Goal: Transaction & Acquisition: Purchase product/service

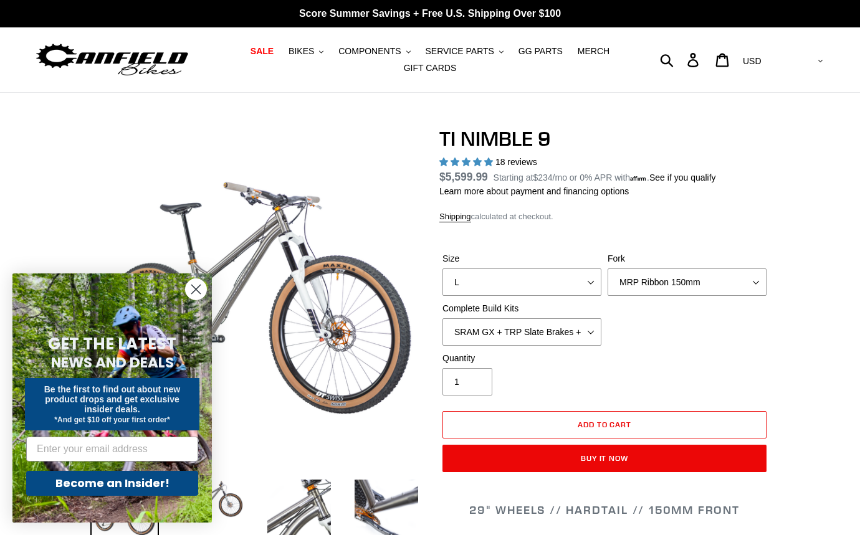
select select "highest-rating"
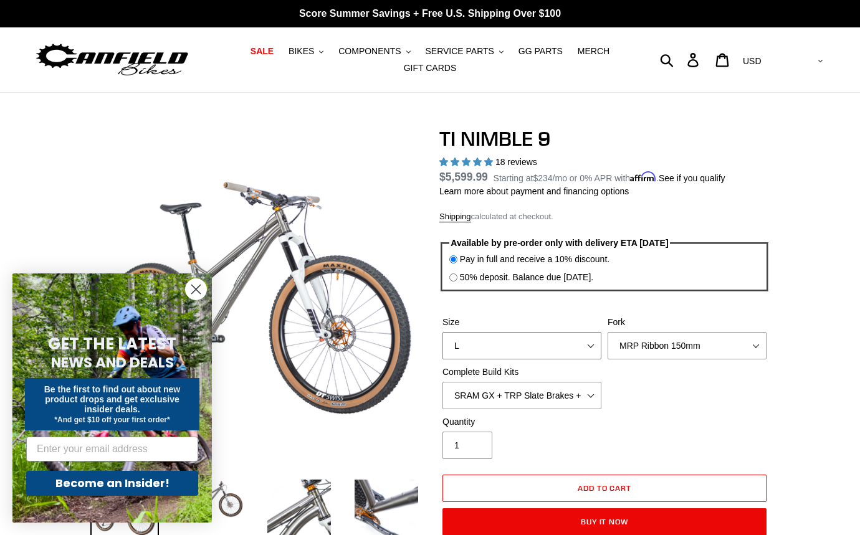
click at [561, 343] on select "S M L XL / XXL (Specify at checkout)" at bounding box center [521, 345] width 159 height 27
select select "S"
click at [442, 332] on select "S M L XL / XXL (Specify at checkout)" at bounding box center [521, 345] width 159 height 27
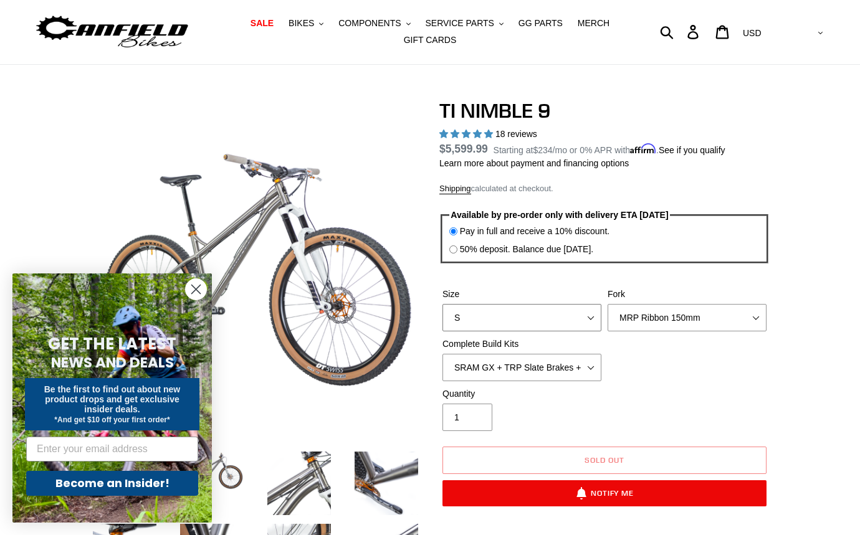
scroll to position [125, 0]
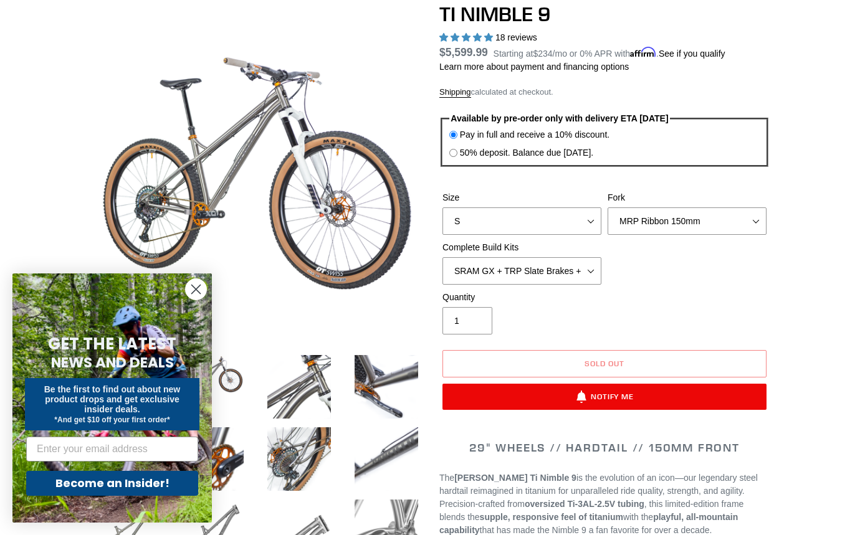
click at [198, 290] on circle "Close dialog" at bounding box center [196, 289] width 21 height 21
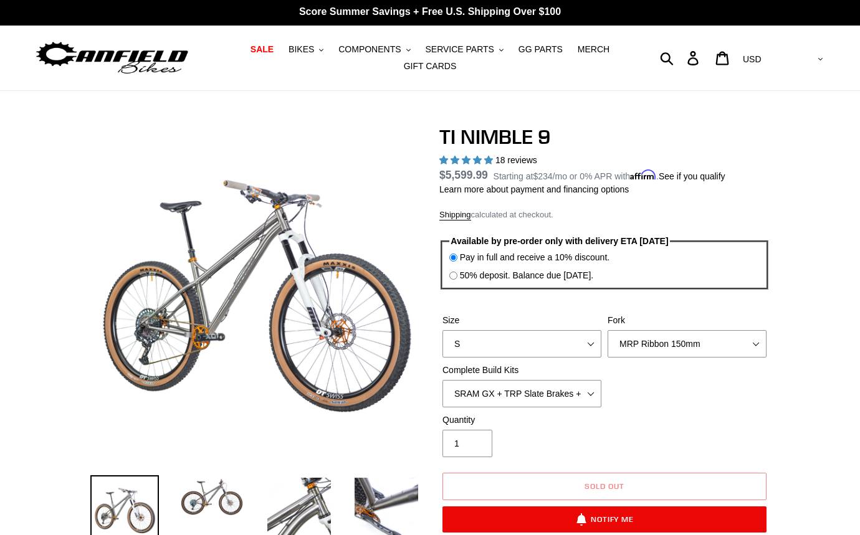
scroll to position [0, 0]
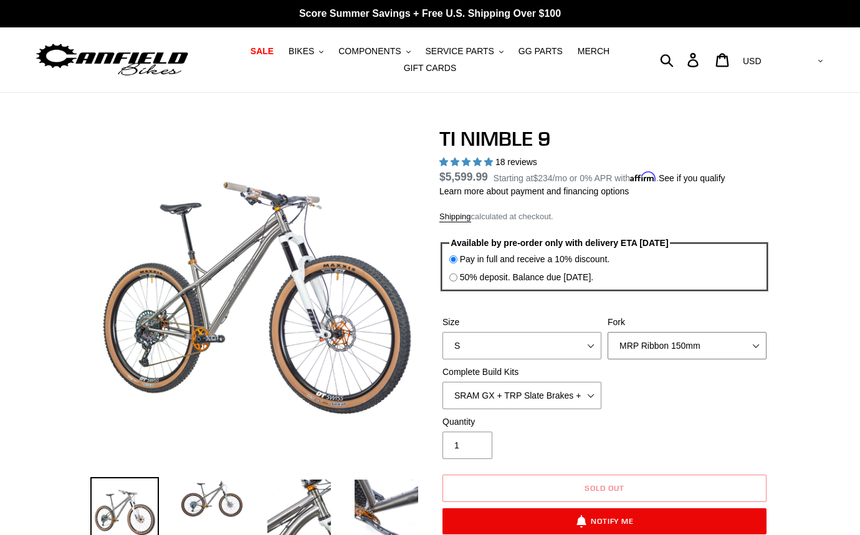
click at [750, 349] on select "MRP Ribbon 150mm RockShox Lyrik 150mm Fox Factory 36 150mm Cane Creek Helm 150m…" at bounding box center [687, 345] width 159 height 27
click at [608, 332] on select "MRP Ribbon 150mm RockShox Lyrik 150mm Fox Factory 36 150mm Cane Creek Helm 150m…" at bounding box center [687, 345] width 159 height 27
click at [730, 350] on select "MRP Ribbon 150mm RockShox Lyrik 150mm Fox Factory 36 150mm Cane Creek Helm 150m…" at bounding box center [687, 345] width 159 height 27
click at [608, 332] on select "MRP Ribbon 150mm RockShox Lyrik 150mm Fox Factory 36 150mm Cane Creek Helm 150m…" at bounding box center [687, 345] width 159 height 27
click at [698, 351] on select "MRP Ribbon 150mm RockShox Lyrik 150mm Fox Factory 36 150mm Cane Creek Helm 150m…" at bounding box center [687, 345] width 159 height 27
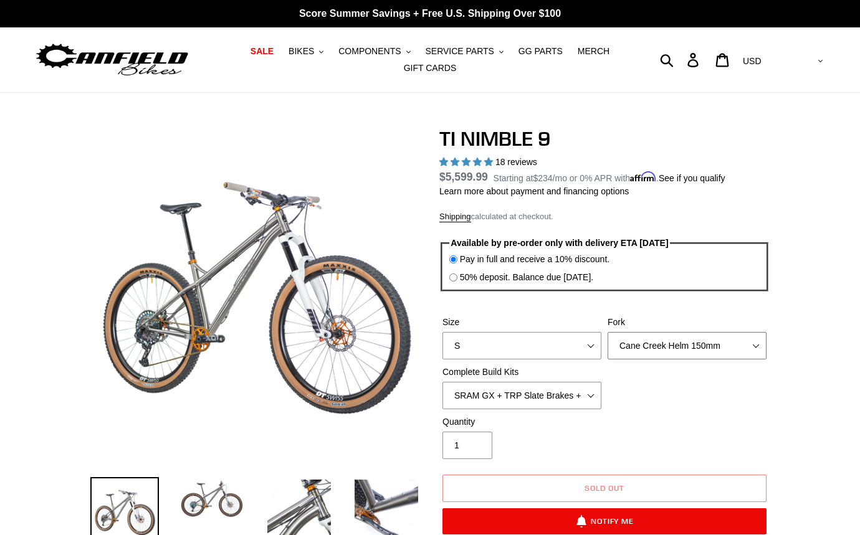
click at [608, 332] on select "MRP Ribbon 150mm RockShox Lyrik 150mm Fox Factory 36 150mm Cane Creek Helm 150m…" at bounding box center [687, 345] width 159 height 27
click at [682, 347] on select "MRP Ribbon 150mm RockShox Lyrik 150mm Fox Factory 36 150mm Cane Creek Helm 150m…" at bounding box center [687, 345] width 159 height 27
click at [608, 332] on select "MRP Ribbon 150mm RockShox Lyrik 150mm Fox Factory 36 150mm Cane Creek Helm 150m…" at bounding box center [687, 345] width 159 height 27
click at [674, 352] on select "MRP Ribbon 150mm RockShox Lyrik 150mm Fox Factory 36 150mm Cane Creek Helm 150m…" at bounding box center [687, 345] width 159 height 27
click at [608, 332] on select "MRP Ribbon 150mm RockShox Lyrik 150mm Fox Factory 36 150mm Cane Creek Helm 150m…" at bounding box center [687, 345] width 159 height 27
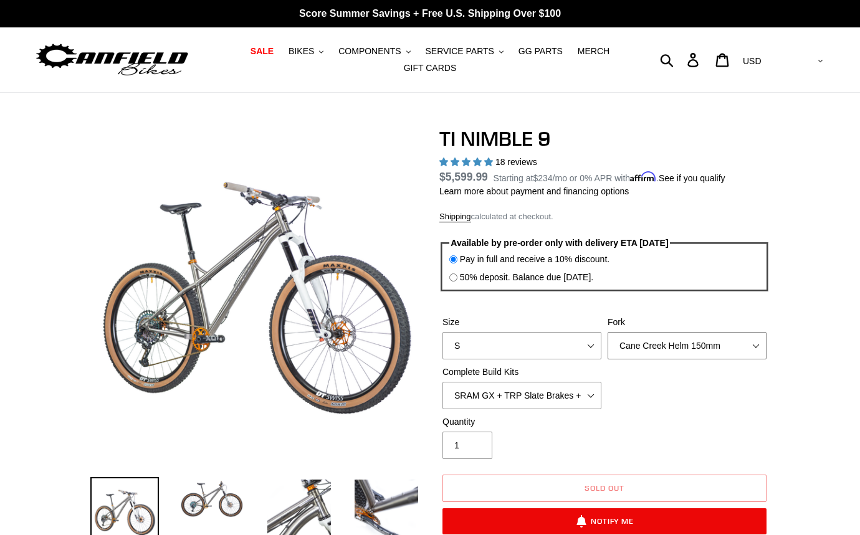
click at [669, 351] on select "MRP Ribbon 150mm RockShox Lyrik 150mm Fox Factory 36 150mm Cane Creek Helm 150m…" at bounding box center [687, 345] width 159 height 27
click at [608, 332] on select "MRP Ribbon 150mm RockShox Lyrik 150mm Fox Factory 36 150mm Cane Creek Helm 150m…" at bounding box center [687, 345] width 159 height 27
drag, startPoint x: 669, startPoint y: 350, endPoint x: 672, endPoint y: 358, distance: 8.7
click at [671, 351] on select "MRP Ribbon 150mm RockShox Lyrik 150mm Fox Factory 36 150mm Cane Creek Helm 150m…" at bounding box center [687, 345] width 159 height 27
click at [608, 332] on select "MRP Ribbon 150mm RockShox Lyrik 150mm Fox Factory 36 150mm Cane Creek Helm 150m…" at bounding box center [687, 345] width 159 height 27
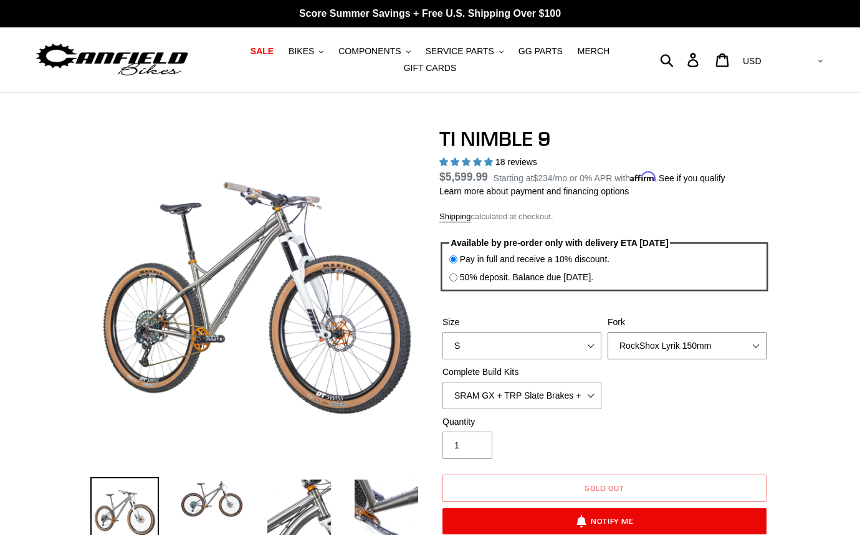
click at [669, 350] on select "MRP Ribbon 150mm RockShox Lyrik 150mm Fox Factory 36 150mm Cane Creek Helm 150m…" at bounding box center [687, 345] width 159 height 27
select select "MRP Ribbon 150mm"
click at [608, 332] on select "MRP Ribbon 150mm RockShox Lyrik 150mm Fox Factory 36 150mm Cane Creek Helm 150m…" at bounding box center [687, 345] width 159 height 27
